Goal: Task Accomplishment & Management: Manage account settings

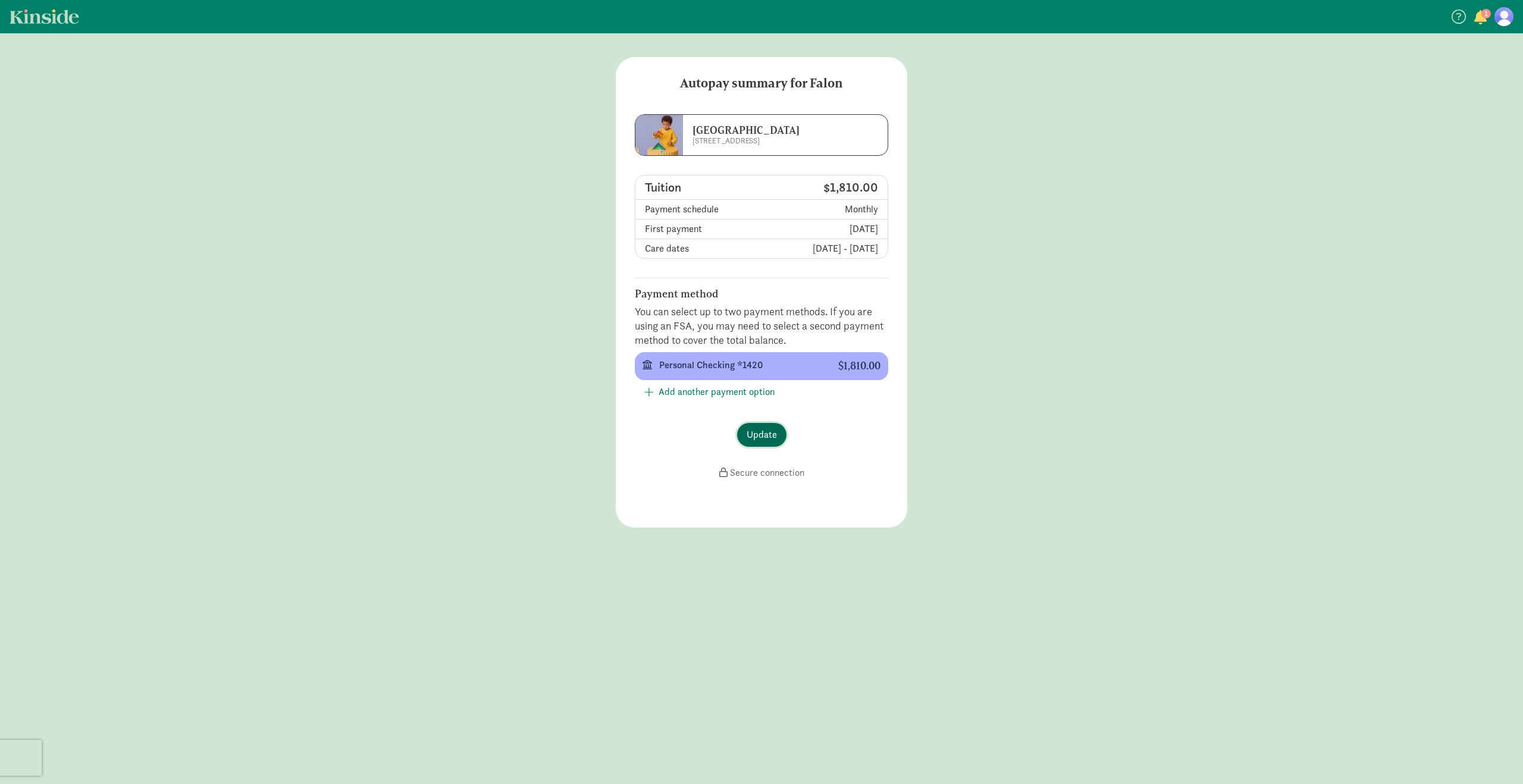
click at [765, 440] on span "Update" at bounding box center [761, 435] width 30 height 14
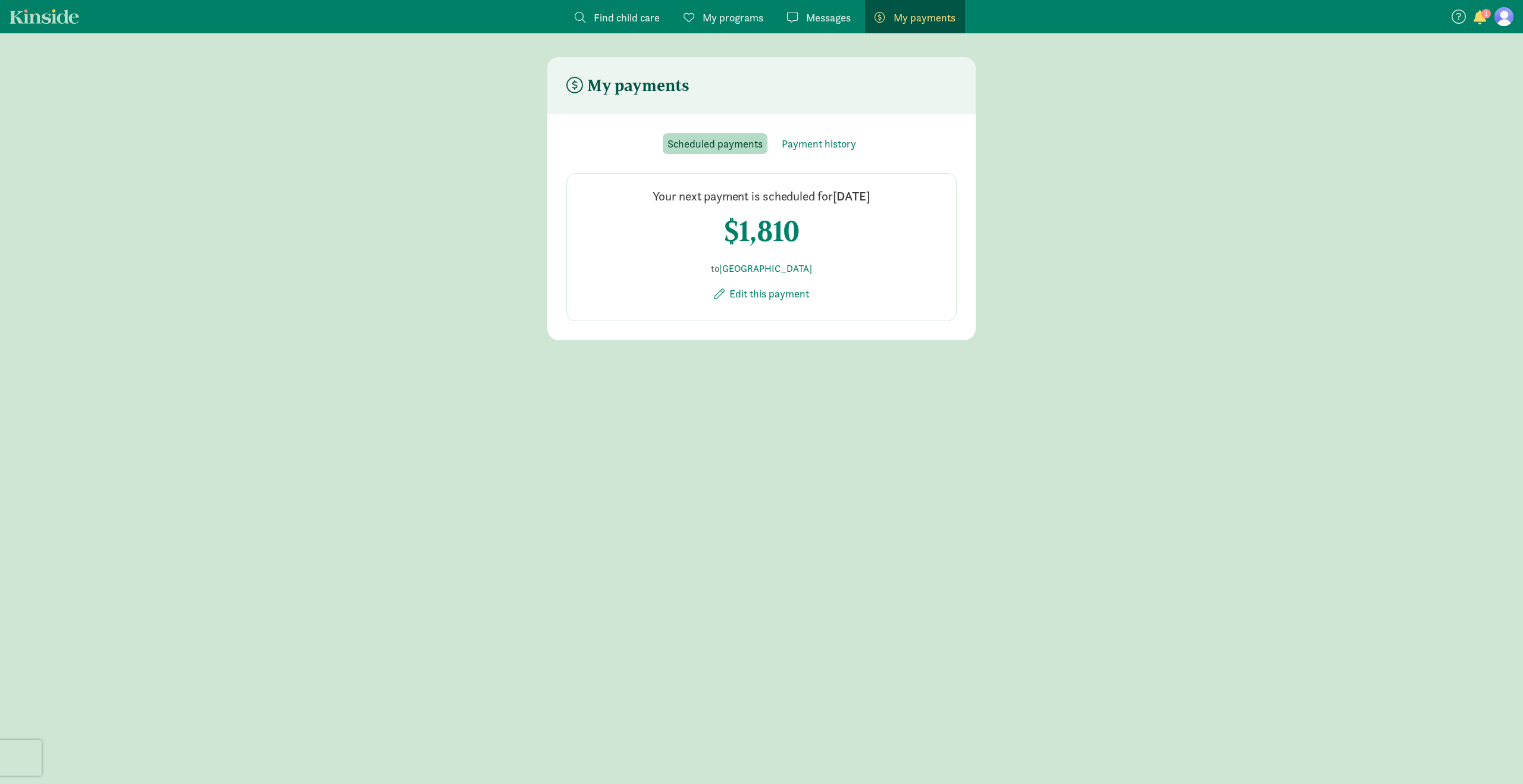
click at [905, 20] on span "My payments" at bounding box center [924, 17] width 62 height 16
click at [811, 139] on span "Payment history" at bounding box center [819, 143] width 75 height 16
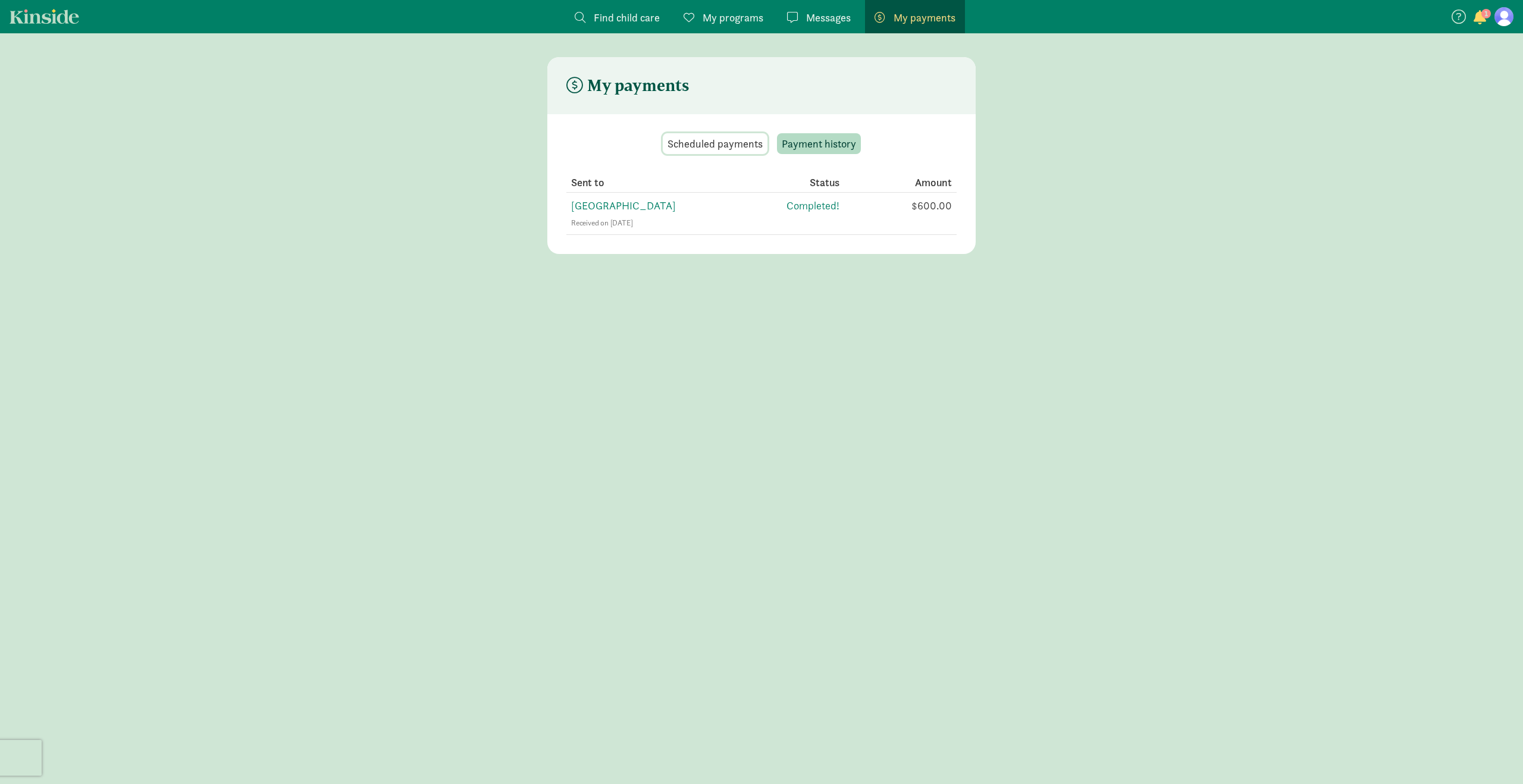
click at [718, 136] on span "Scheduled payments" at bounding box center [715, 143] width 95 height 16
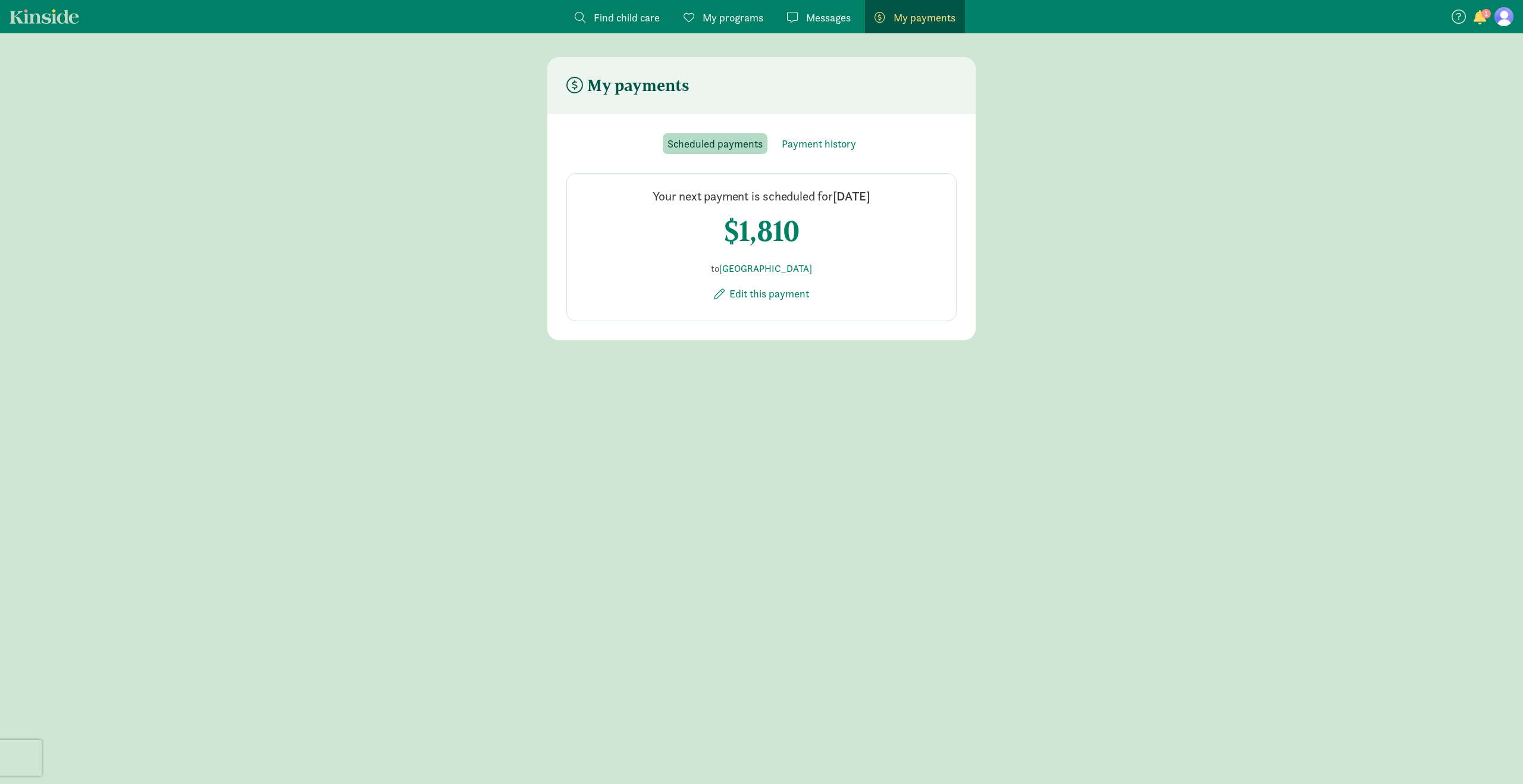
click at [1481, 16] on span "button" at bounding box center [1479, 17] width 12 height 14
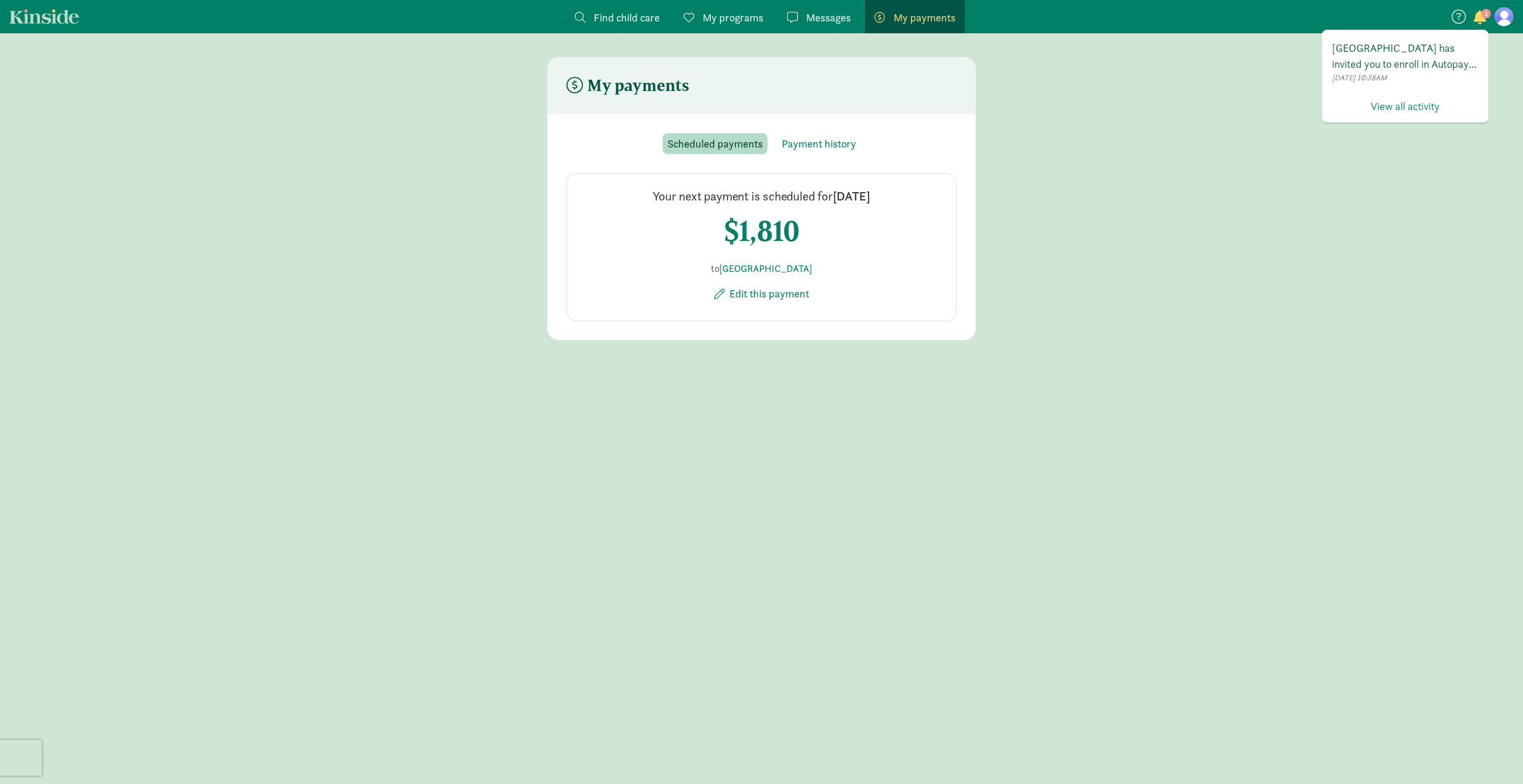
click at [1455, 55] on span "[GEOGRAPHIC_DATA] has invited you to enroll in Autopay for your regular tuition…" at bounding box center [1405, 56] width 147 height 32
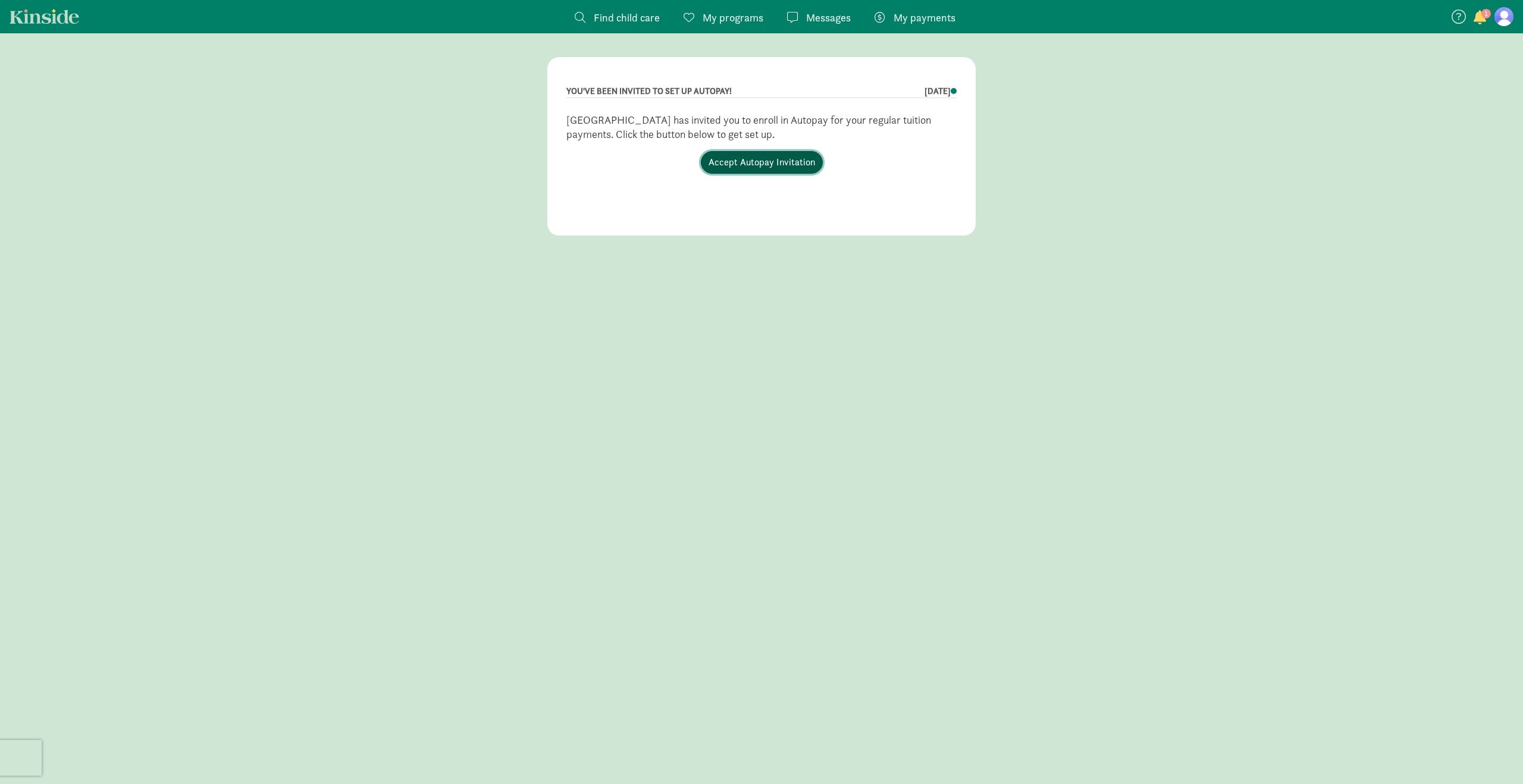
click at [745, 159] on link "Accept Autopay Invitation" at bounding box center [761, 162] width 122 height 22
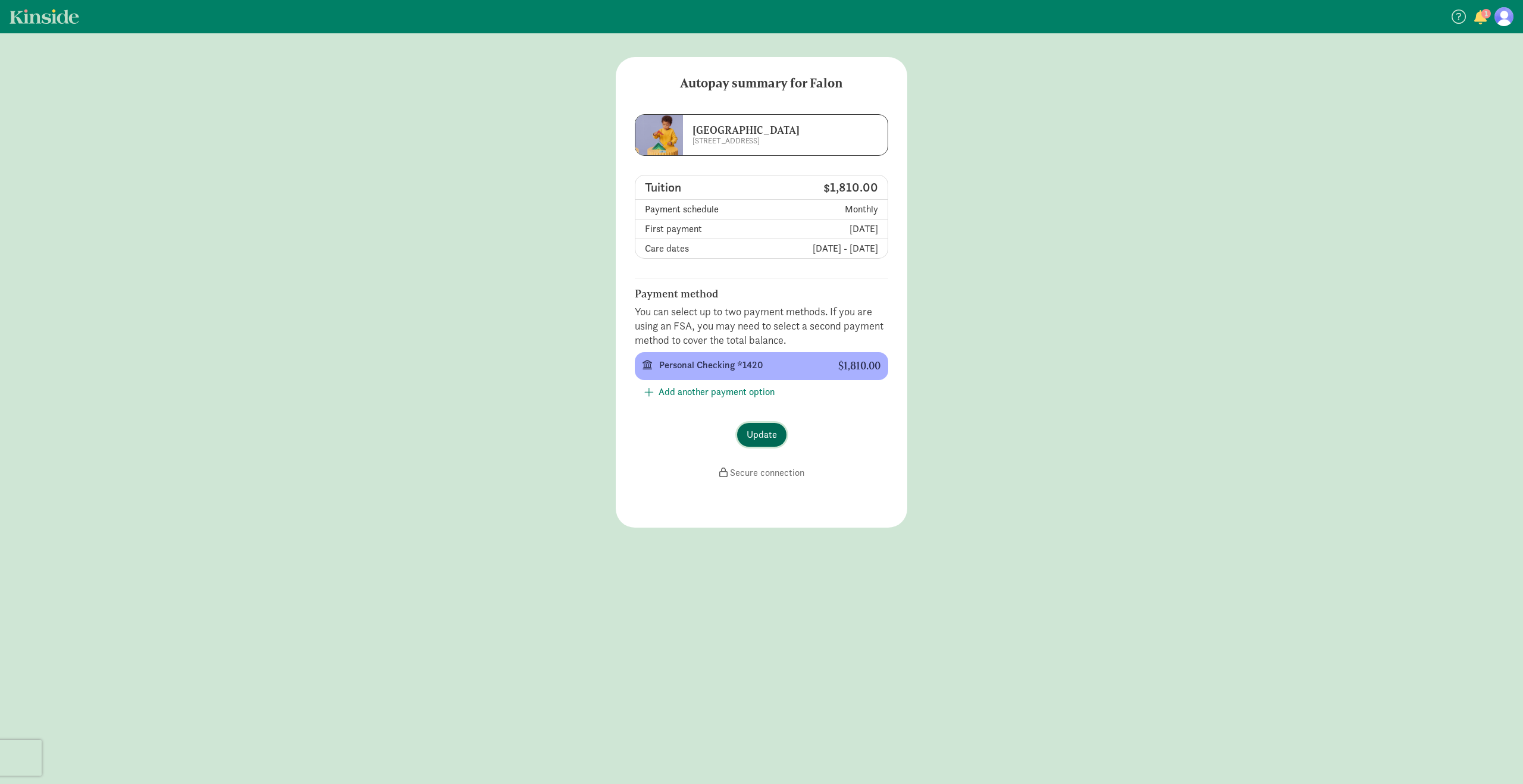
click at [768, 435] on span "Update" at bounding box center [761, 435] width 30 height 14
